Goal: Task Accomplishment & Management: Manage account settings

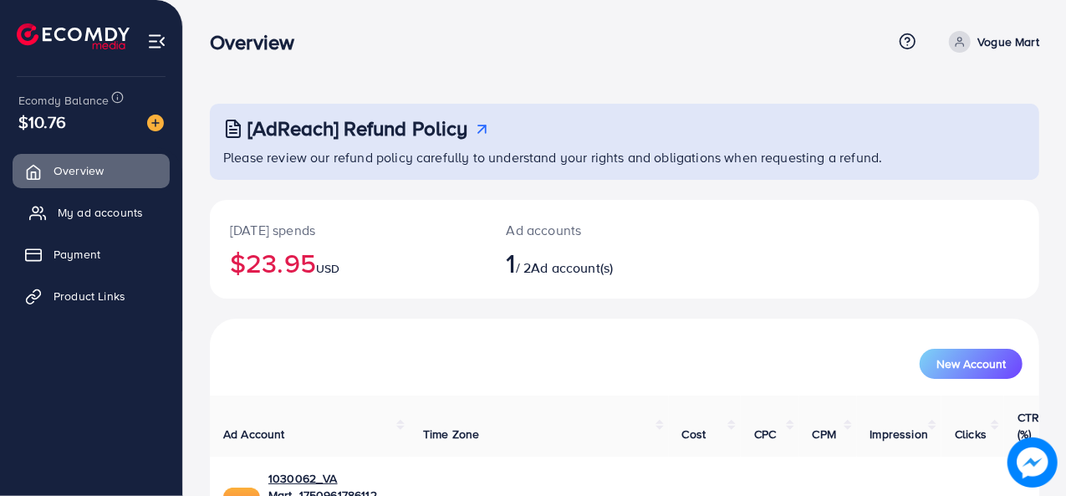
click at [101, 213] on span "My ad accounts" at bounding box center [100, 212] width 85 height 17
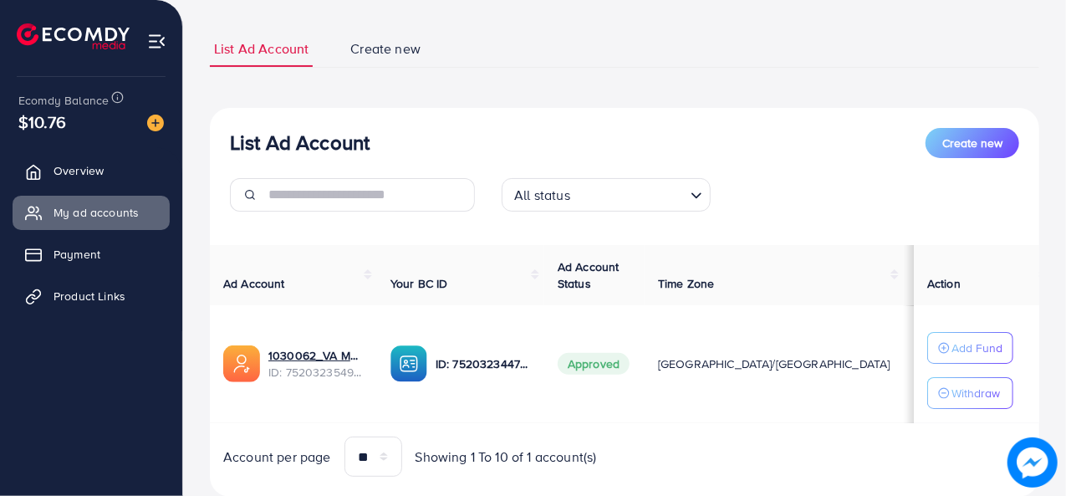
scroll to position [139, 0]
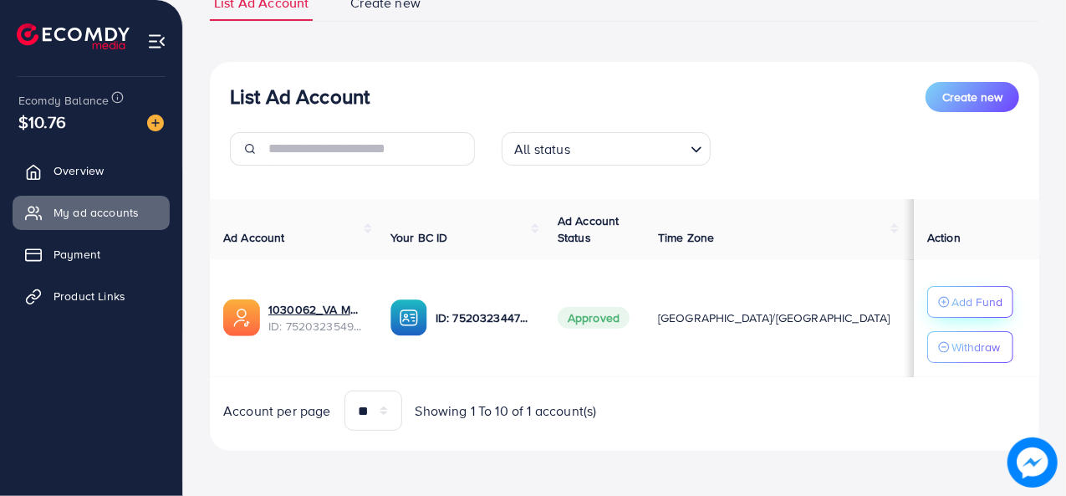
click at [951, 298] on p "Add Fund" at bounding box center [976, 302] width 51 height 20
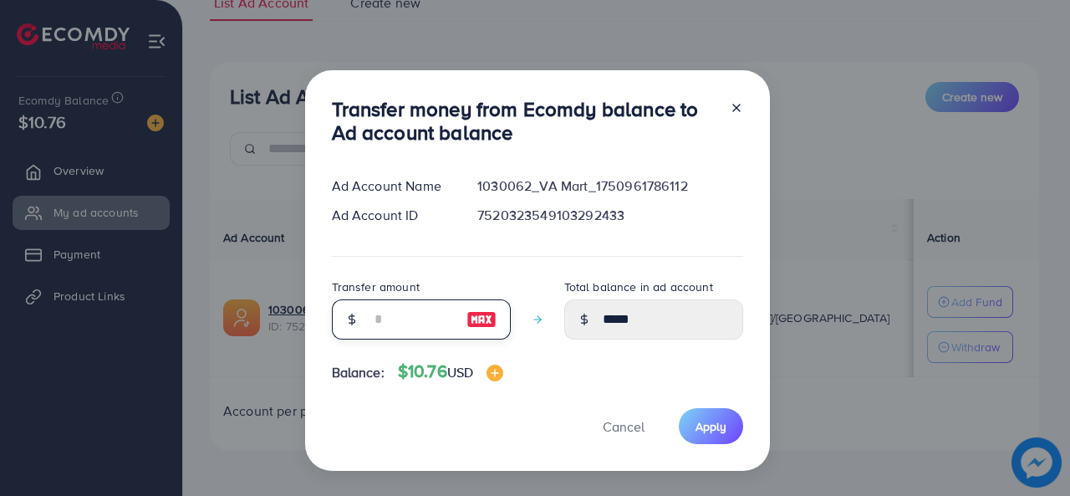
click at [397, 329] on input "number" at bounding box center [412, 319] width 84 height 40
type input "*"
type input "*****"
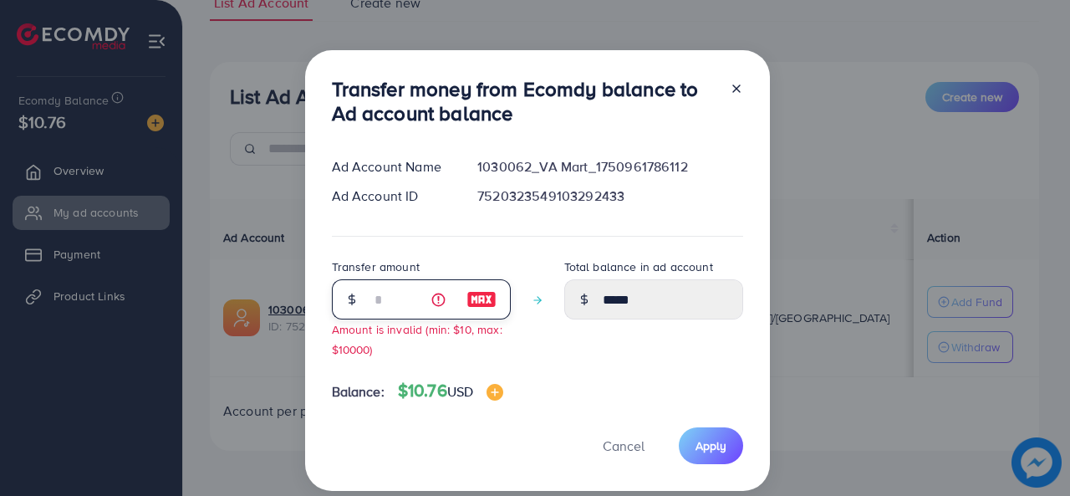
type input "**"
type input "*****"
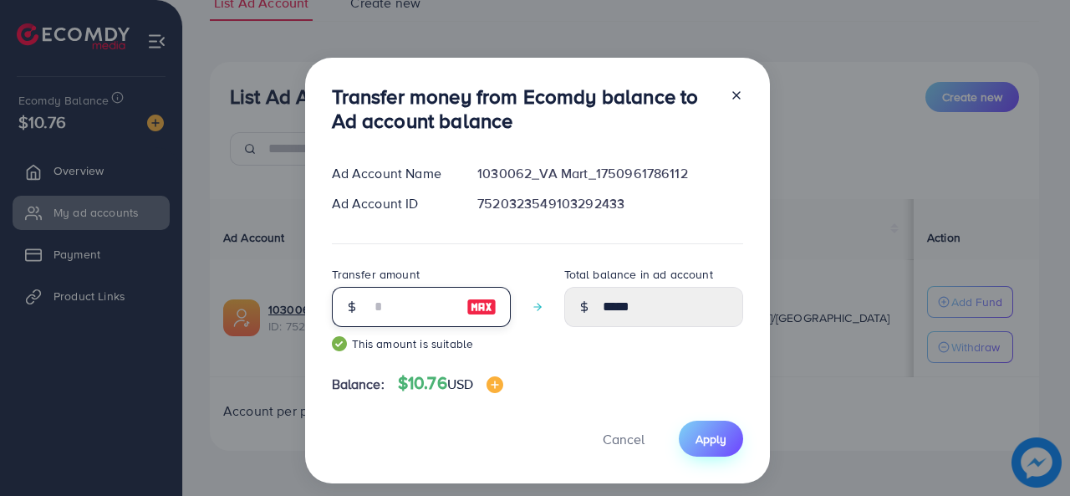
type input "**"
click at [723, 446] on span "Apply" at bounding box center [711, 439] width 31 height 17
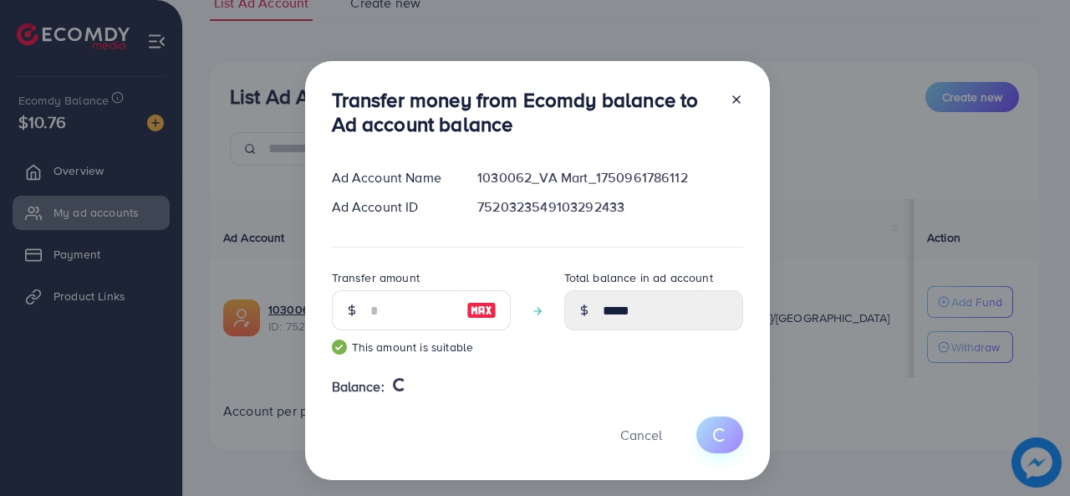
type input "*****"
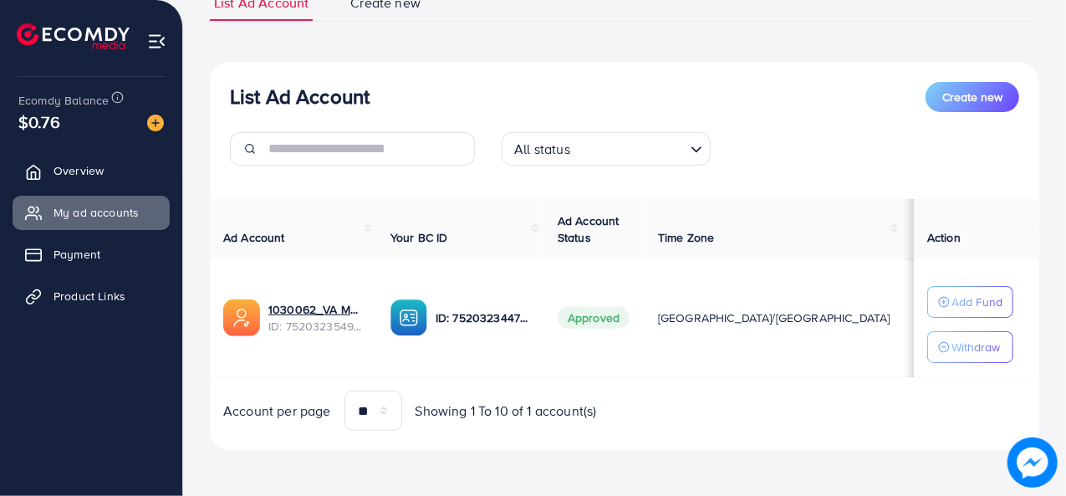
click at [159, 126] on img at bounding box center [155, 123] width 17 height 17
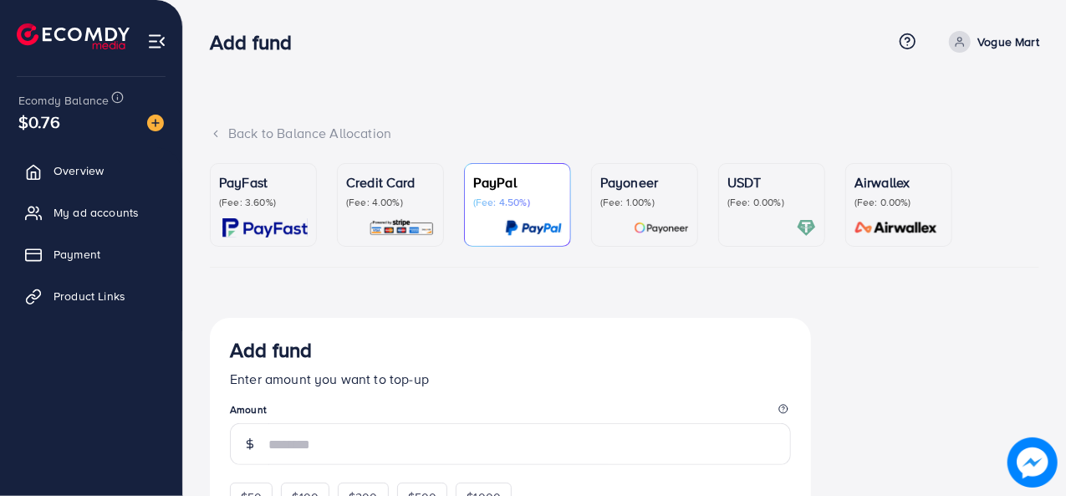
click at [649, 225] on img at bounding box center [661, 227] width 55 height 19
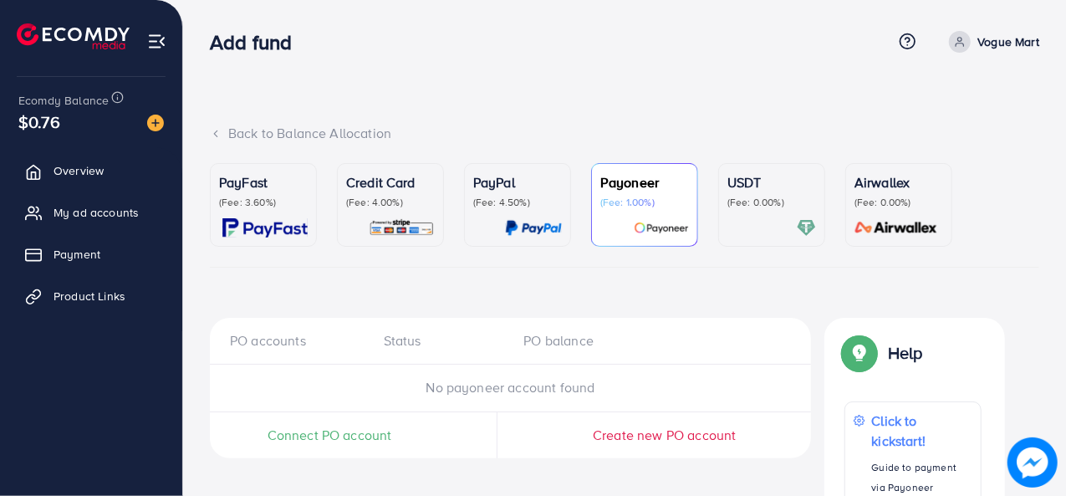
click at [108, 22] on li at bounding box center [80, 38] width 126 height 67
click at [105, 31] on img at bounding box center [73, 36] width 113 height 26
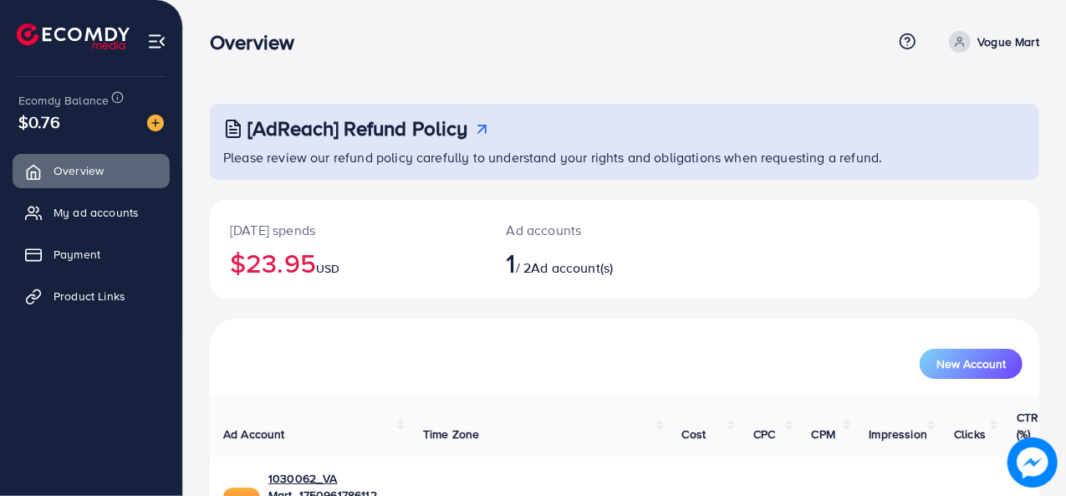
scroll to position [79, 0]
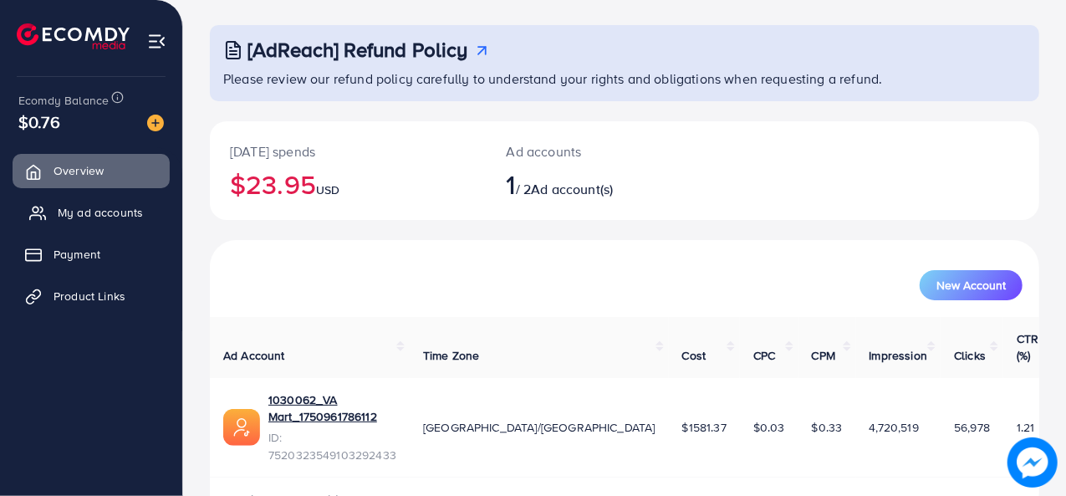
click at [100, 222] on link "My ad accounts" at bounding box center [91, 212] width 157 height 33
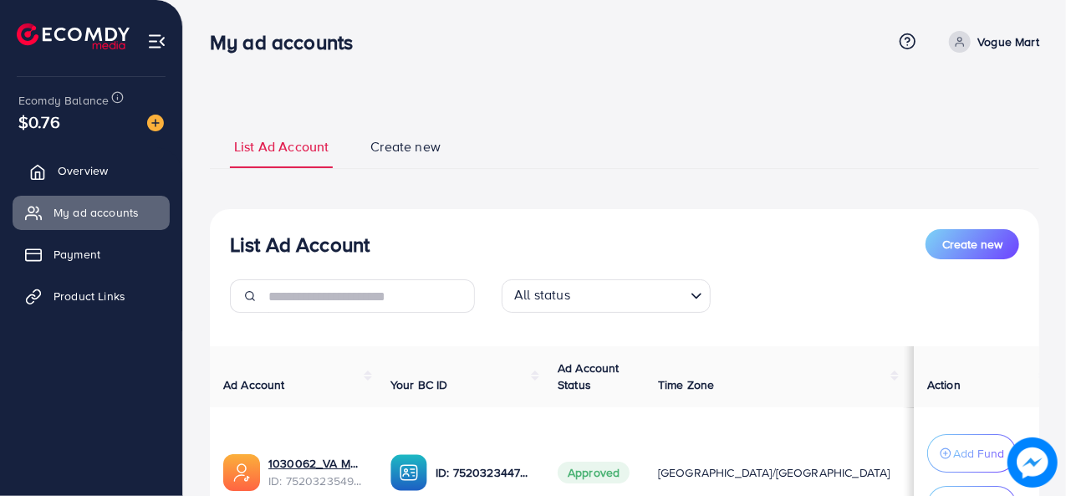
click at [87, 166] on span "Overview" at bounding box center [83, 170] width 50 height 17
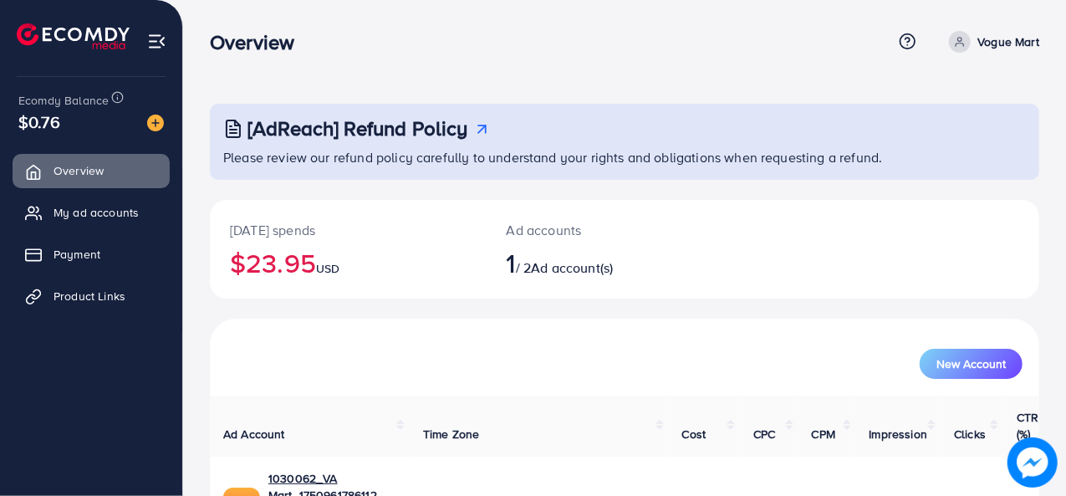
click at [75, 232] on ul "Overview My ad accounts Payment Product Links" at bounding box center [91, 239] width 182 height 184
click at [77, 210] on span "My ad accounts" at bounding box center [100, 212] width 85 height 17
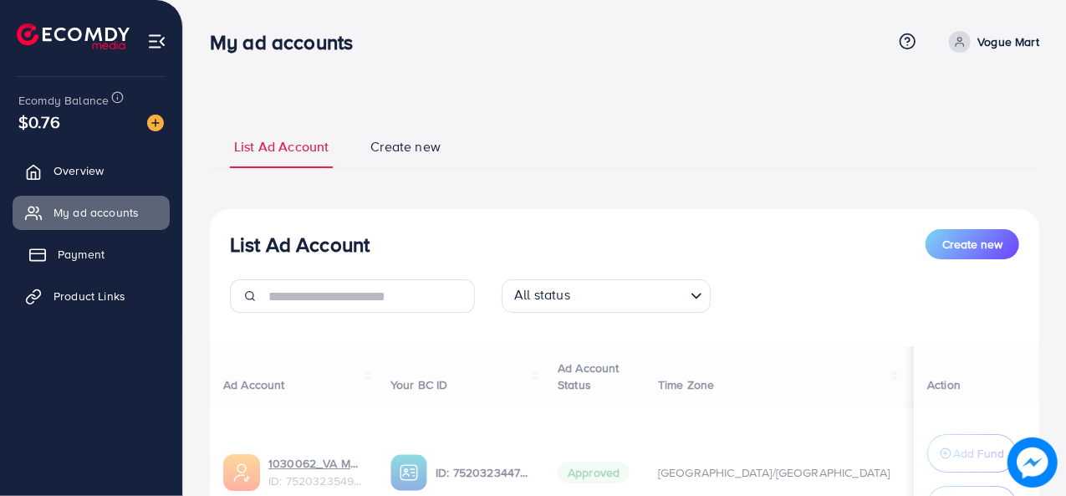
click at [54, 262] on link "Payment" at bounding box center [91, 253] width 157 height 33
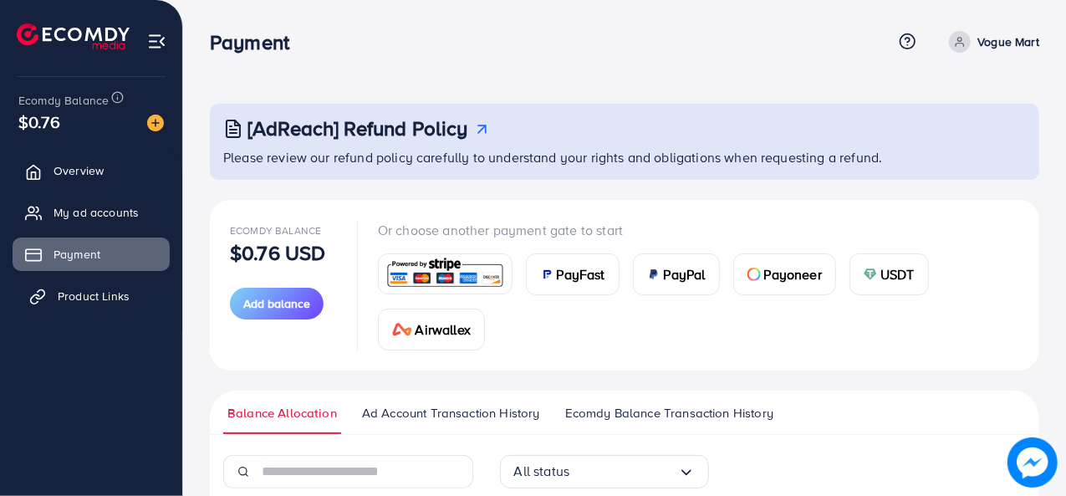
click at [107, 304] on span "Product Links" at bounding box center [94, 296] width 72 height 17
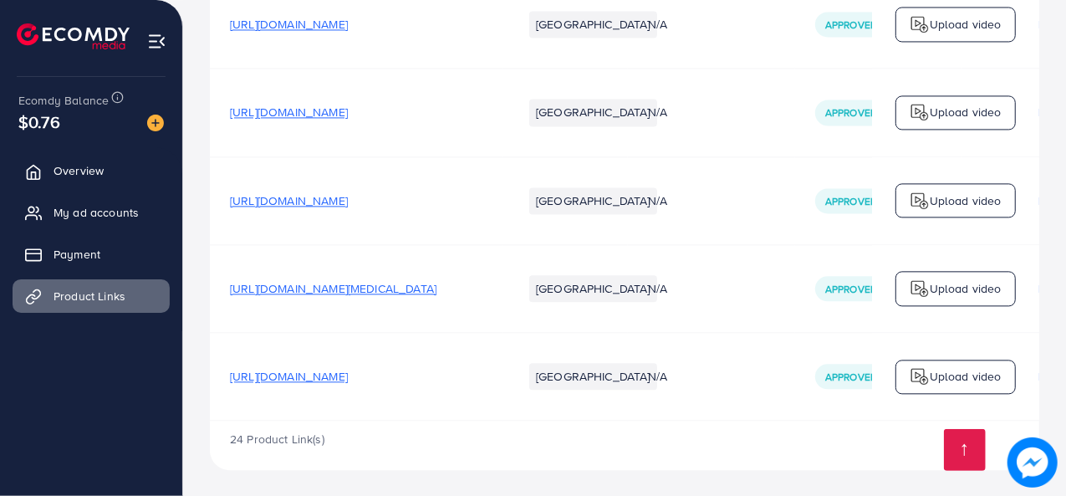
scroll to position [1919, 0]
click at [348, 370] on span "[URL][DOMAIN_NAME]" at bounding box center [289, 375] width 118 height 17
click at [79, 205] on span "My ad accounts" at bounding box center [100, 212] width 85 height 17
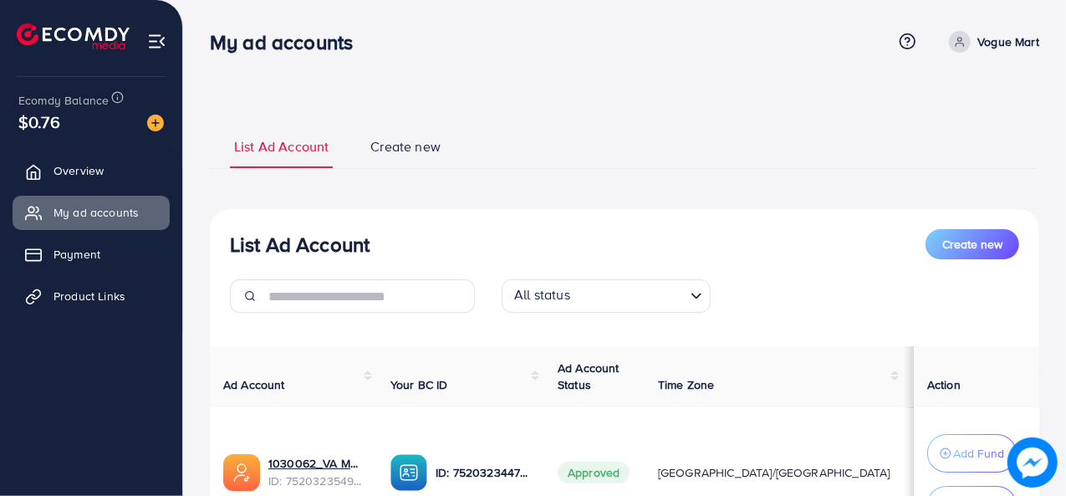
scroll to position [161, 0]
